Goal: Information Seeking & Learning: Find specific fact

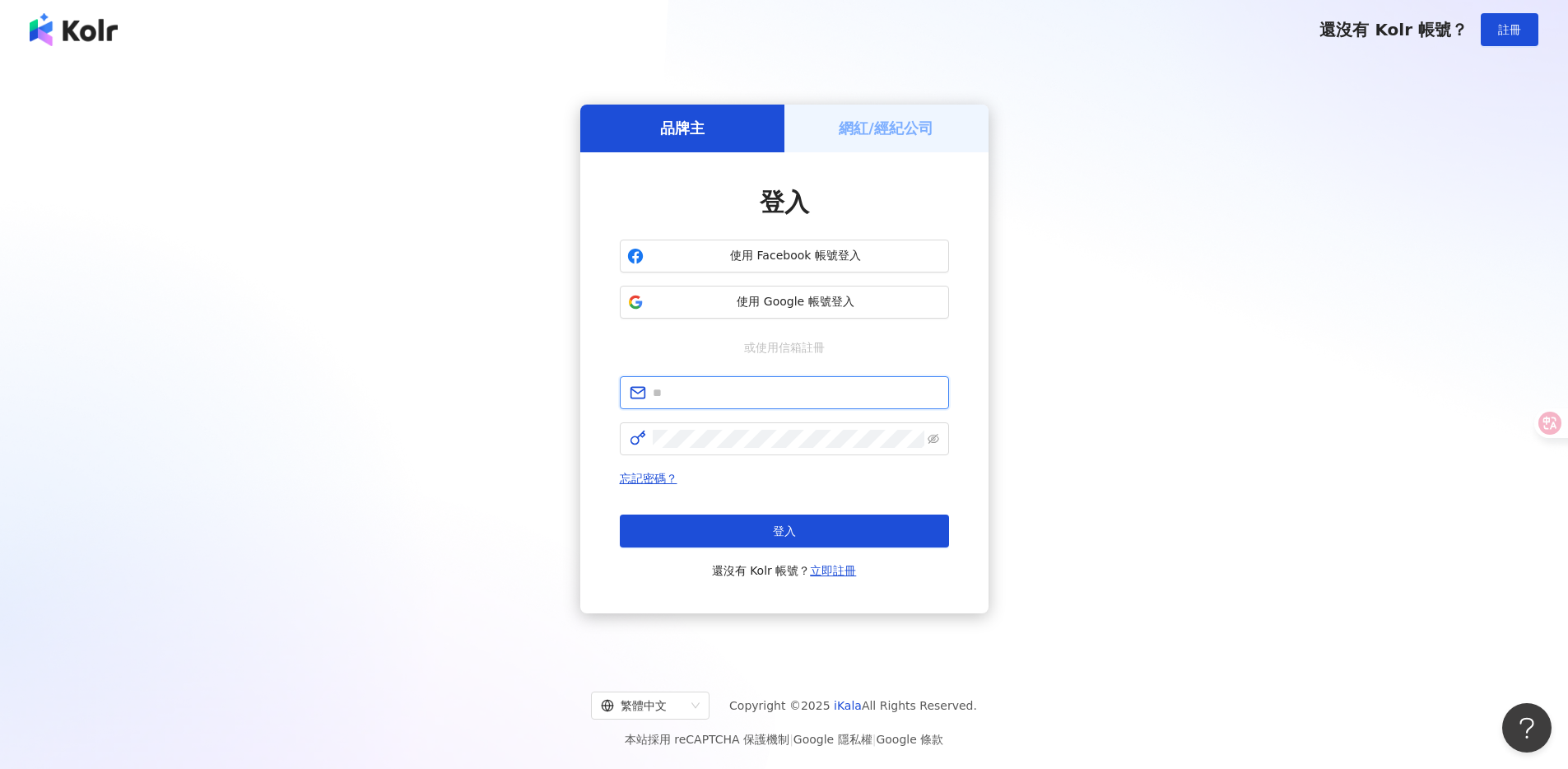
click at [789, 387] on input "text" at bounding box center [796, 392] width 287 height 18
type input "**********"
click button "登入" at bounding box center [785, 530] width 330 height 33
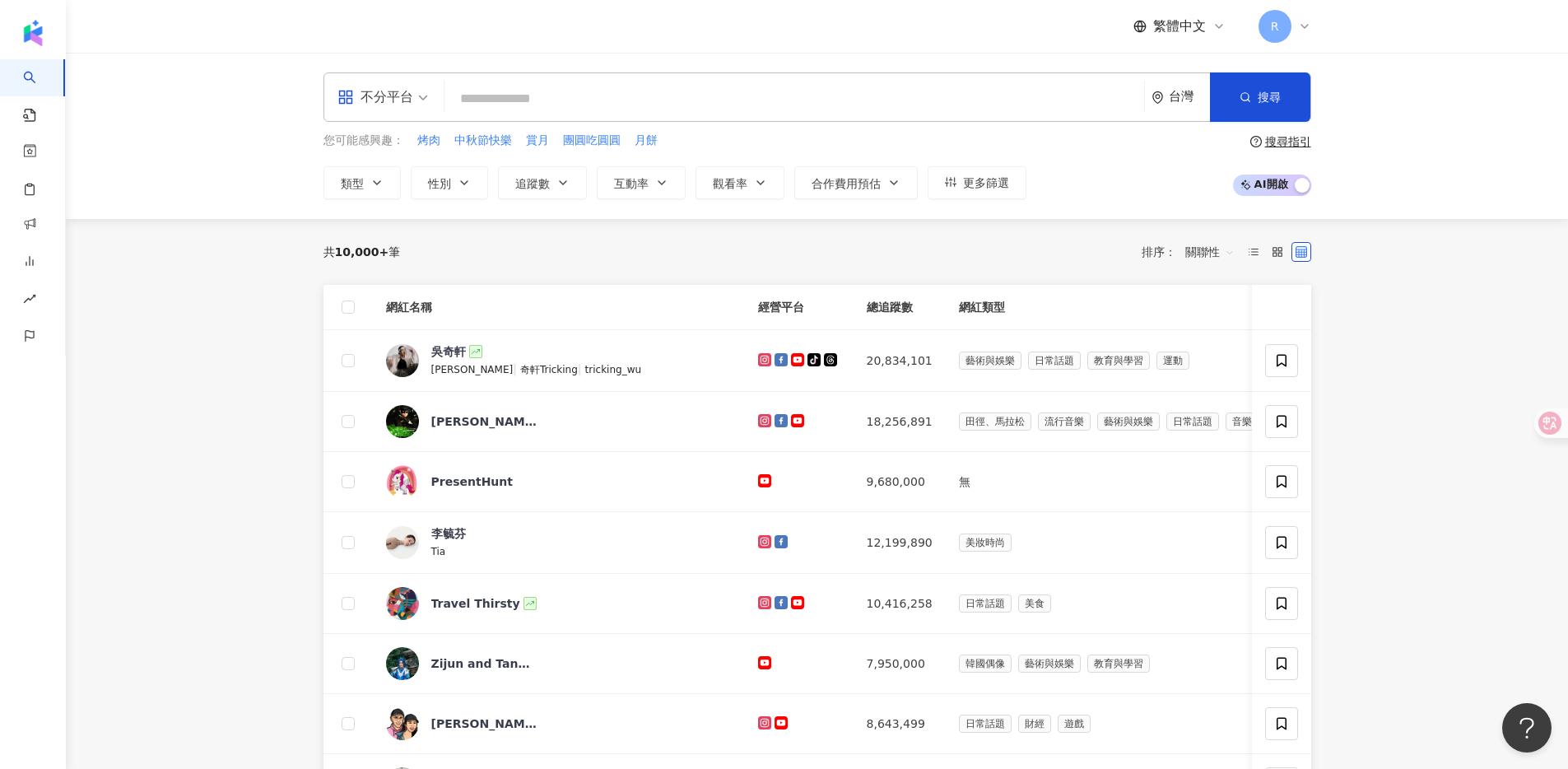
click at [1183, 102] on div "台灣" at bounding box center [1189, 96] width 41 height 14
click at [1115, 241] on div "日本" at bounding box center [1118, 246] width 161 height 30
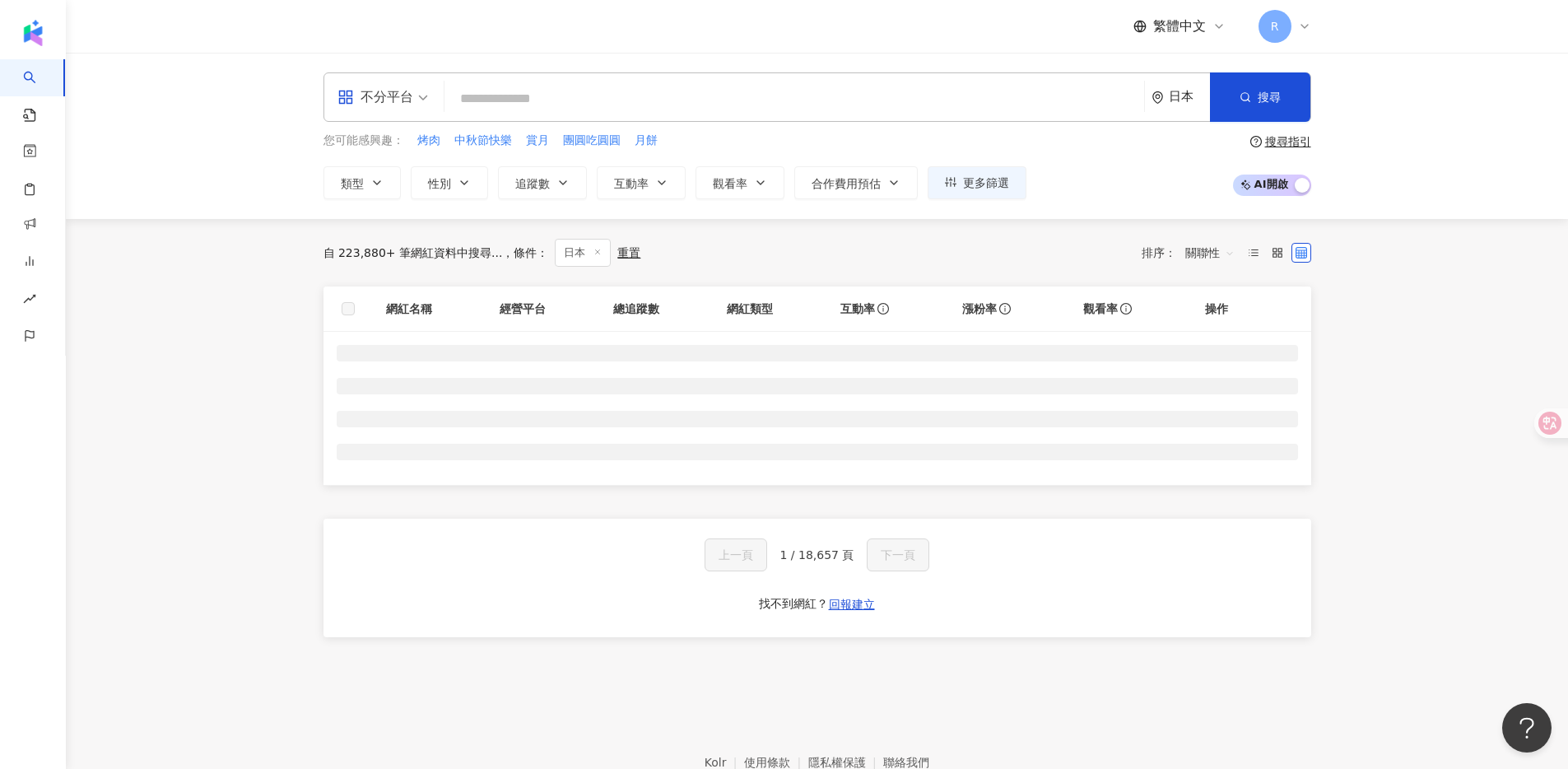
click at [1013, 111] on input "search" at bounding box center [793, 99] width 686 height 32
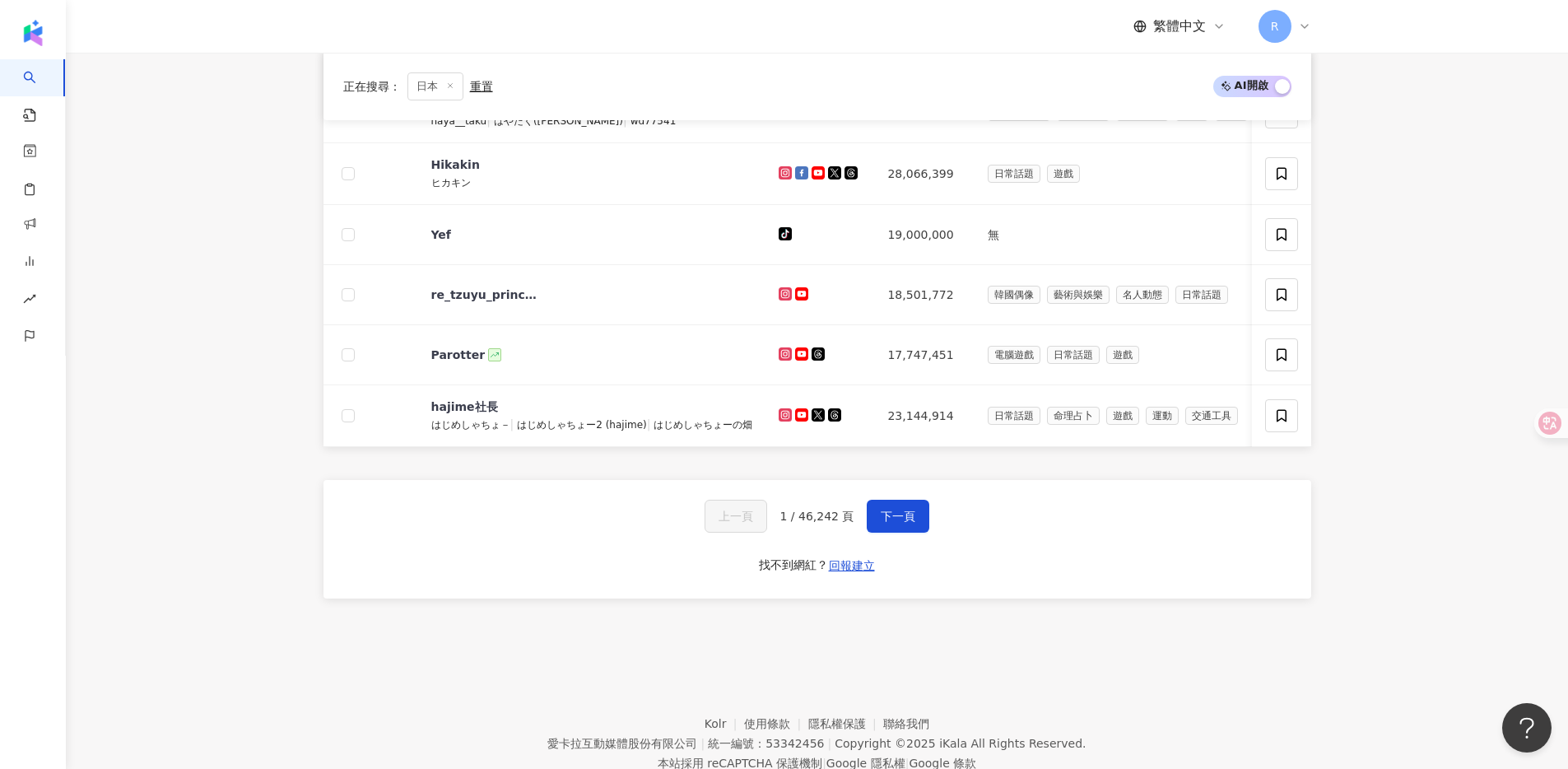
scroll to position [528, 0]
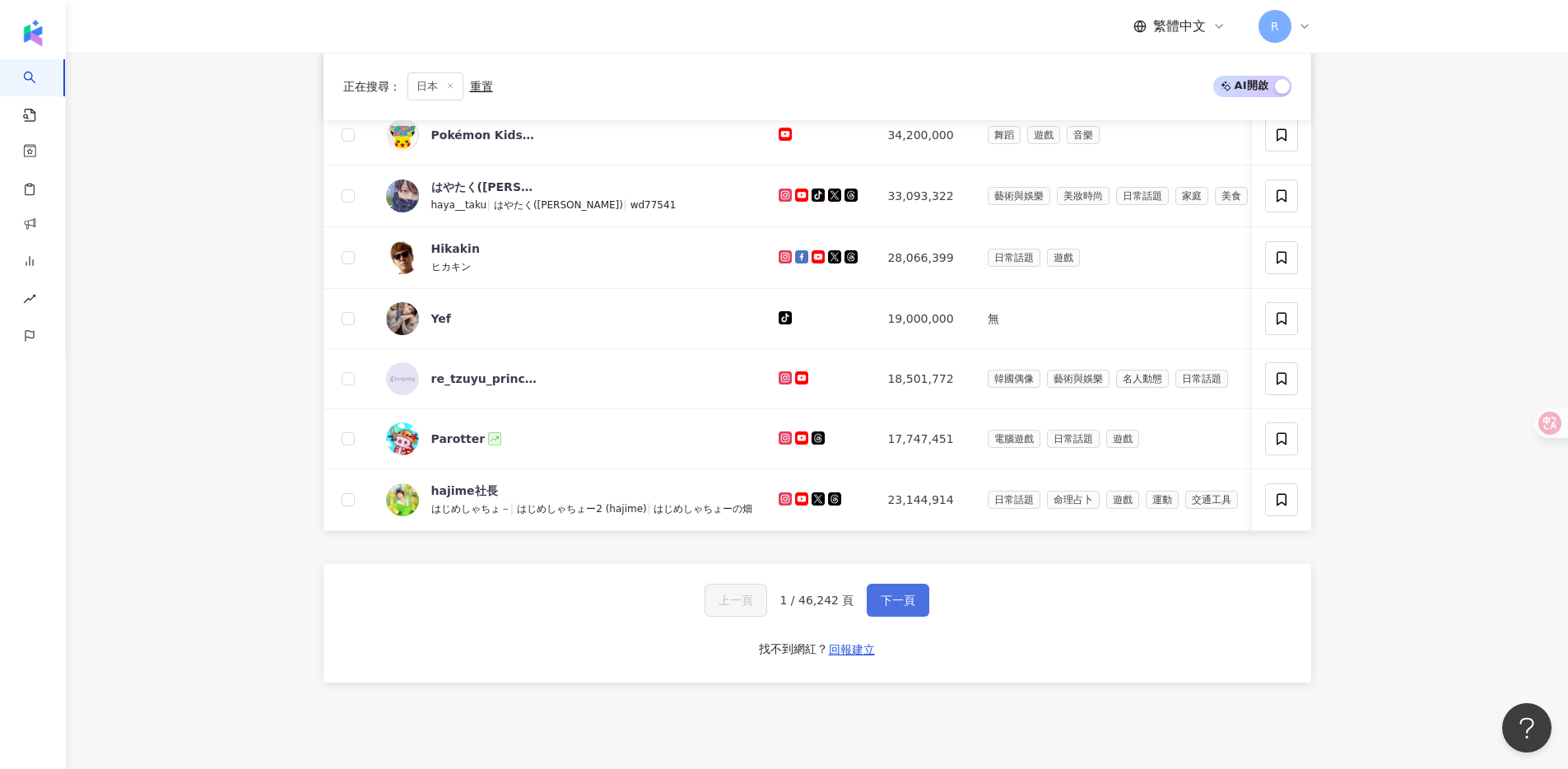
click at [897, 606] on span "下一頁" at bounding box center [898, 600] width 34 height 13
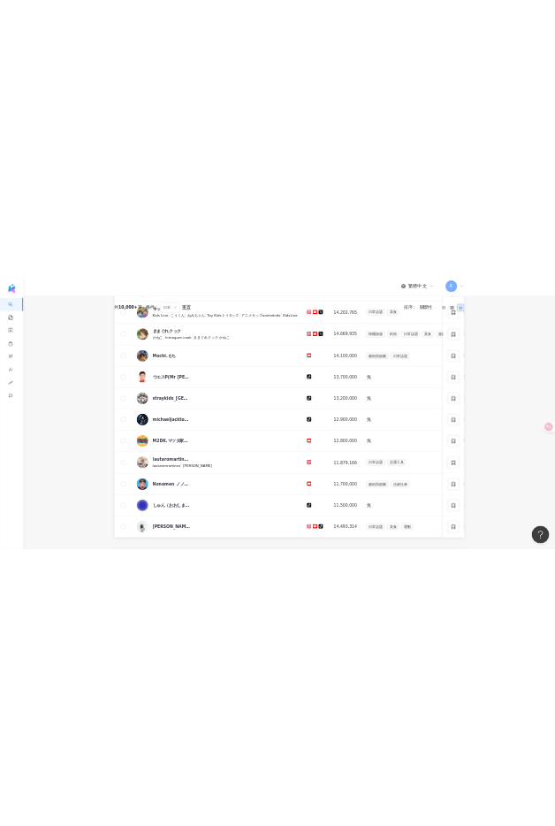
scroll to position [0, 0]
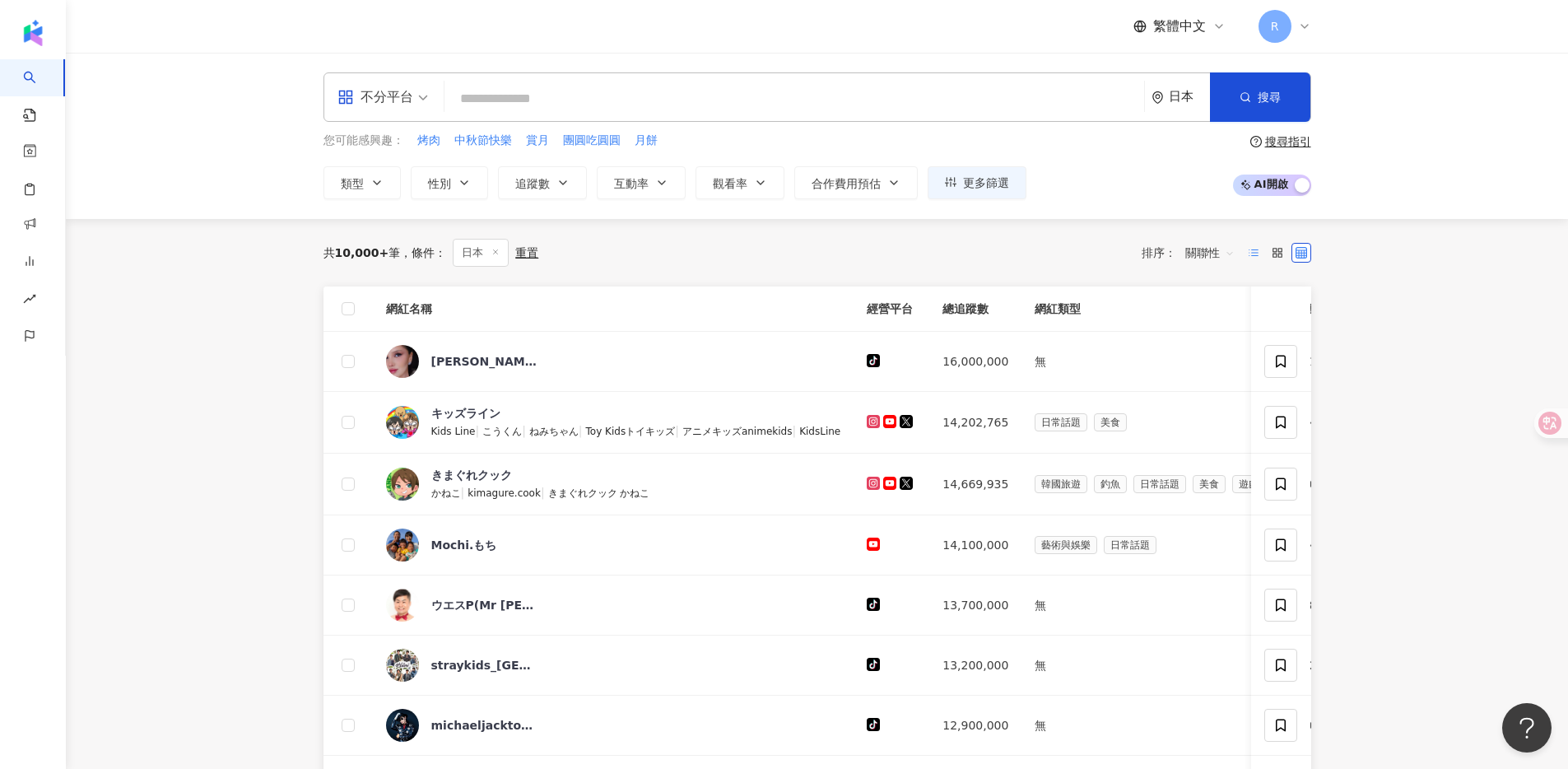
click at [1254, 252] on icon at bounding box center [1253, 252] width 11 height 11
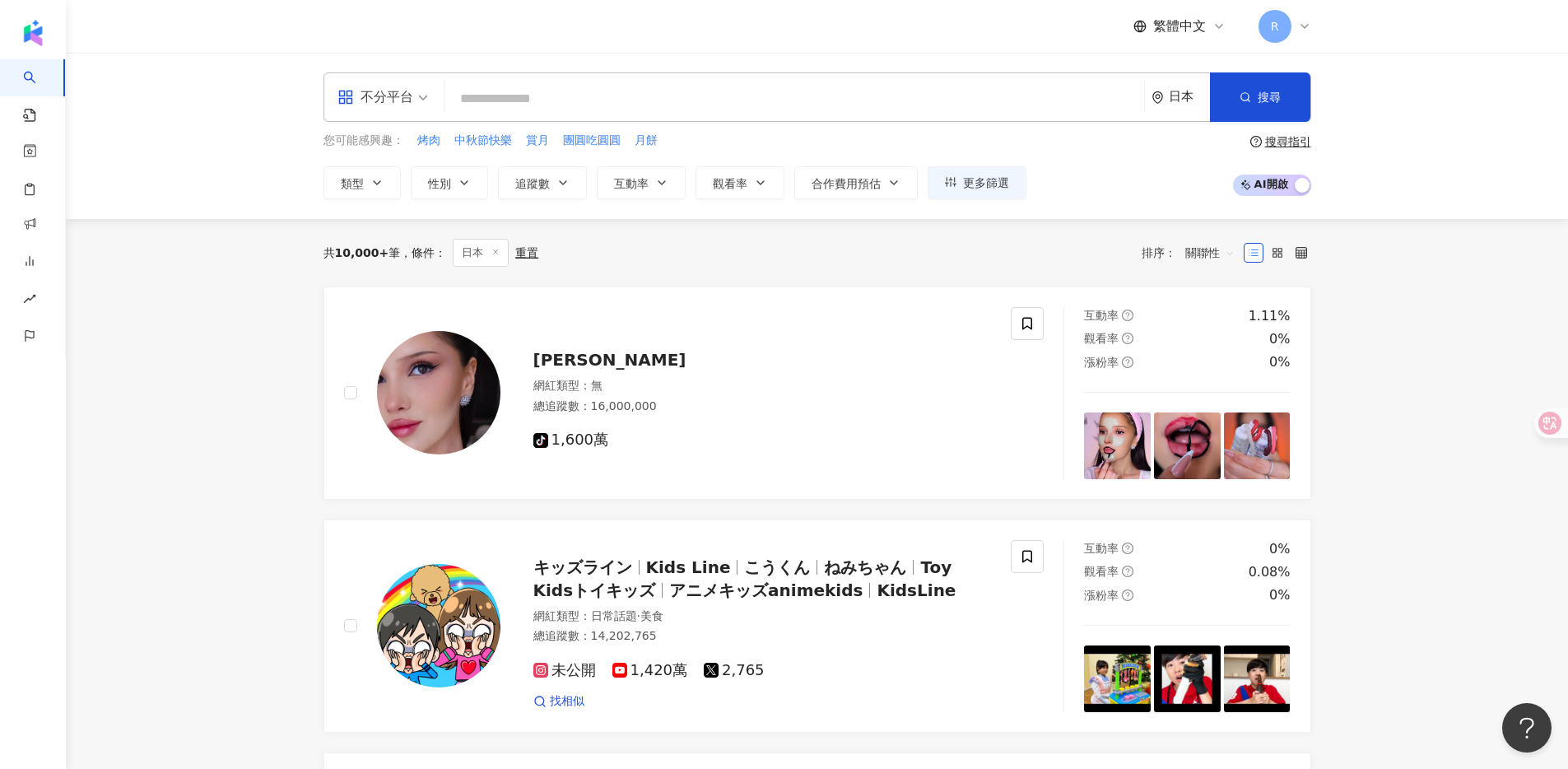
click at [649, 89] on input "search" at bounding box center [793, 99] width 686 height 32
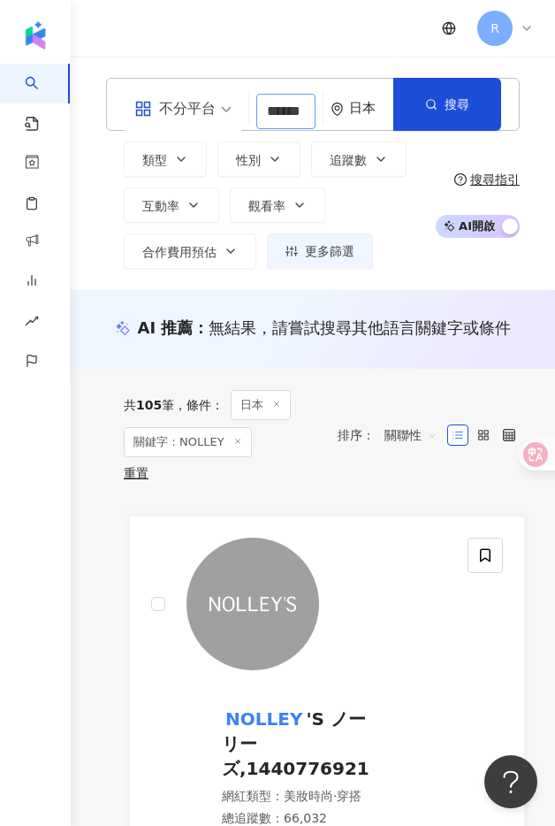
click at [286, 110] on input "******" at bounding box center [285, 111] width 59 height 35
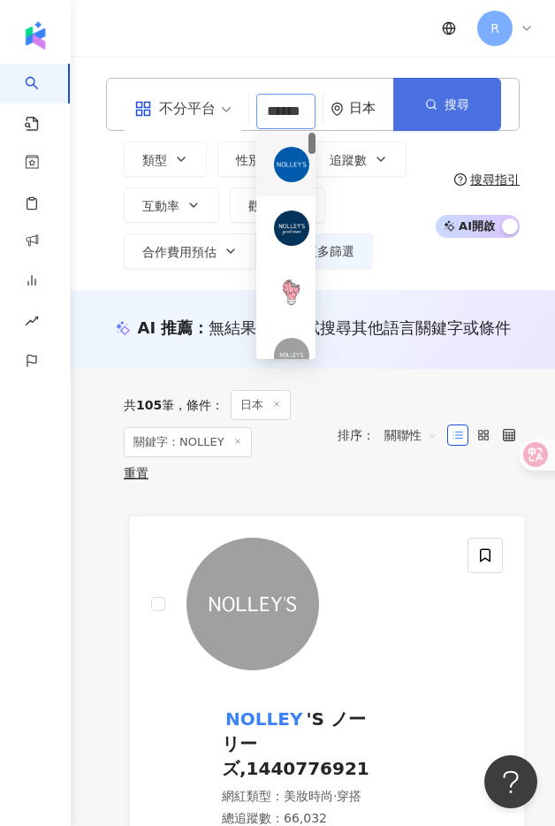
paste input "search"
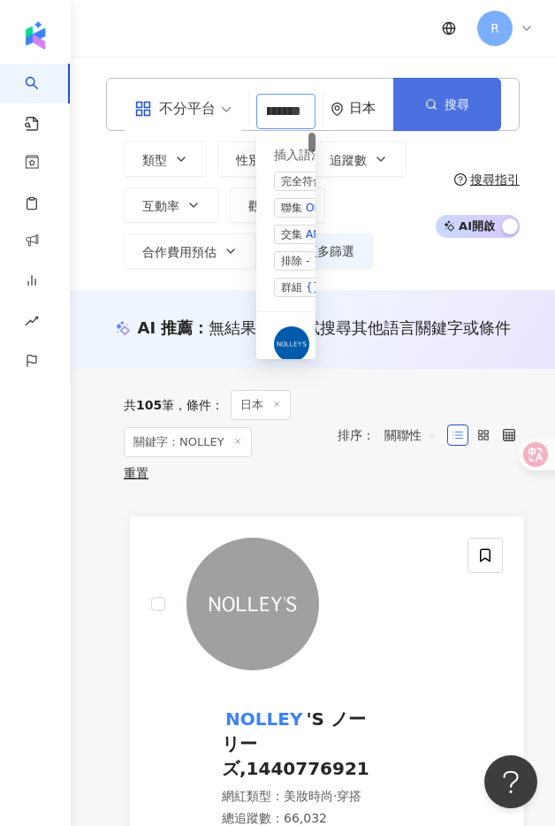
scroll to position [0, 24]
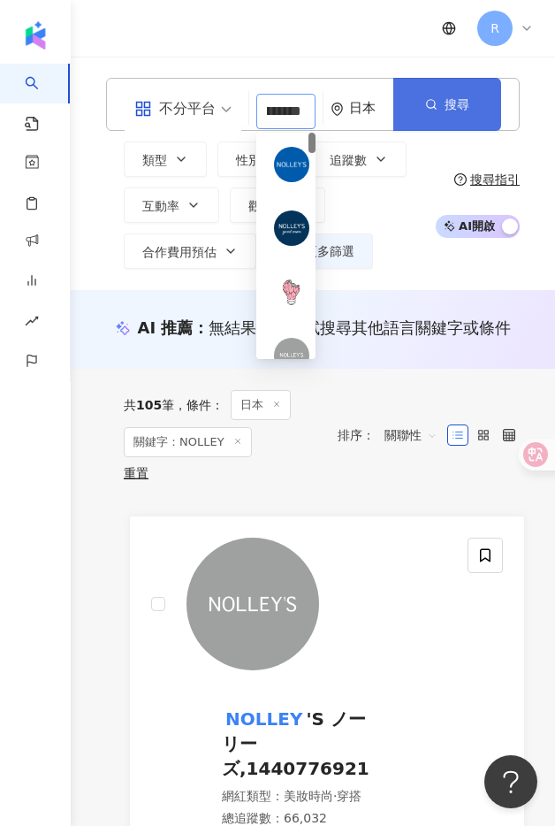
type input "********"
click at [483, 117] on button "搜尋" at bounding box center [447, 104] width 108 height 53
